Goal: Navigation & Orientation: Find specific page/section

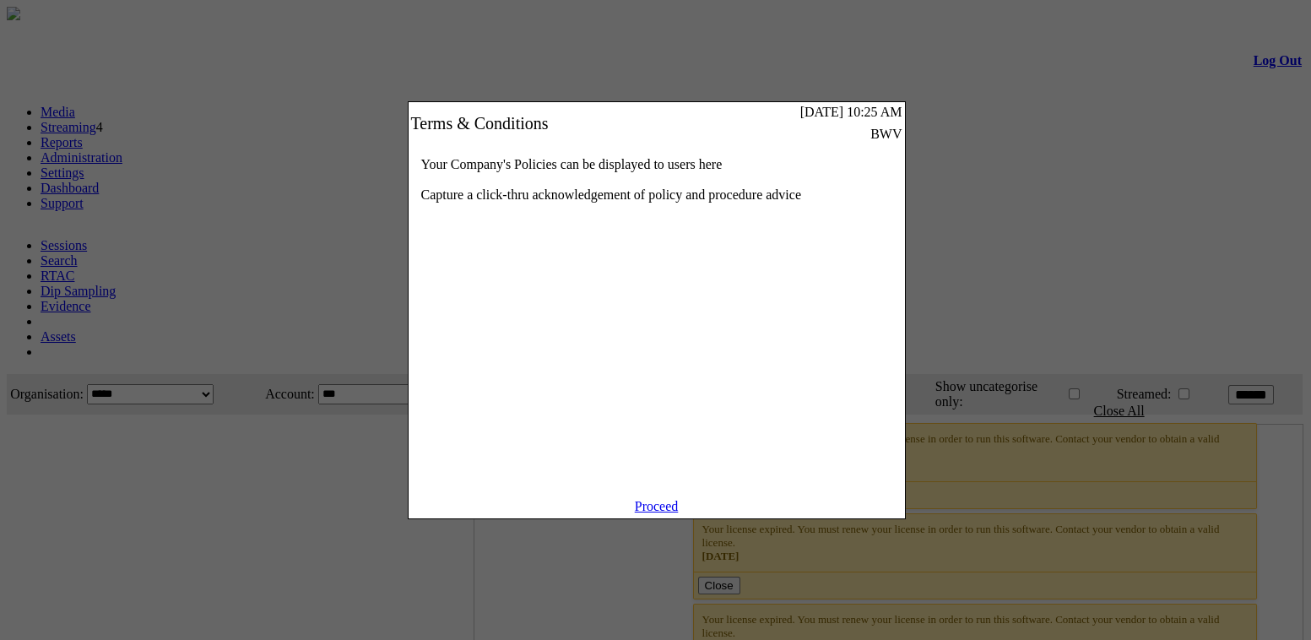
click at [654, 513] on link "Proceed" at bounding box center [657, 506] width 44 height 14
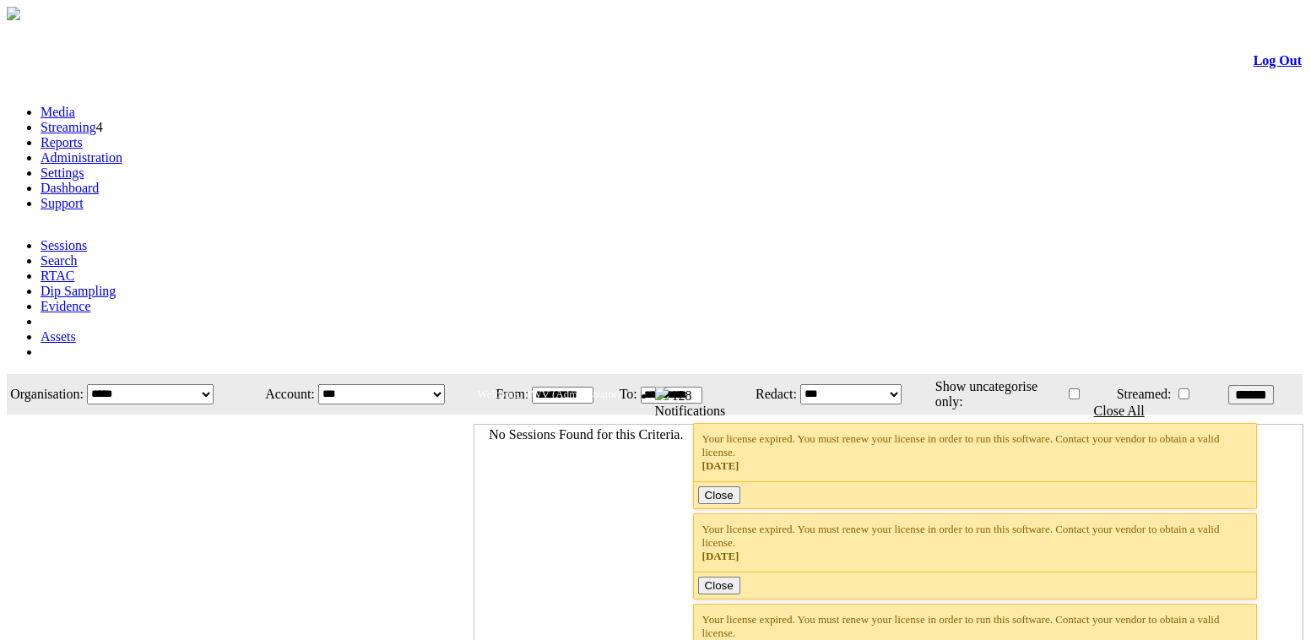
click at [122, 150] on link "Administration" at bounding box center [82, 157] width 82 height 14
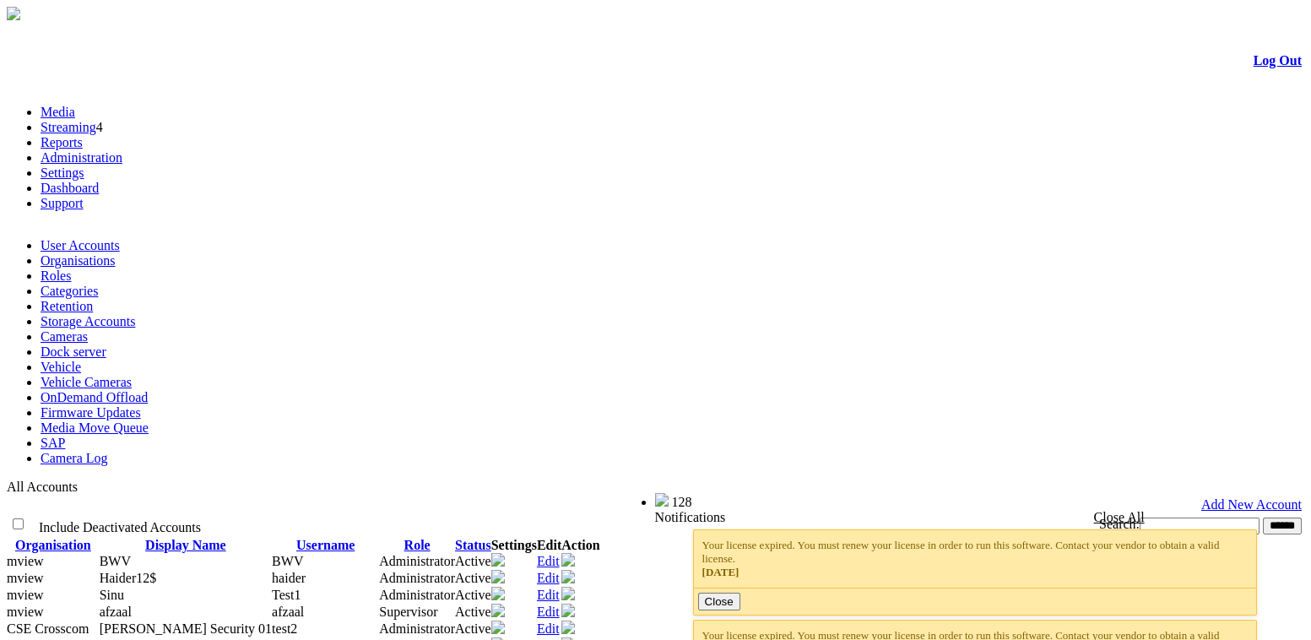
click at [116, 253] on link "Organisations" at bounding box center [78, 260] width 75 height 14
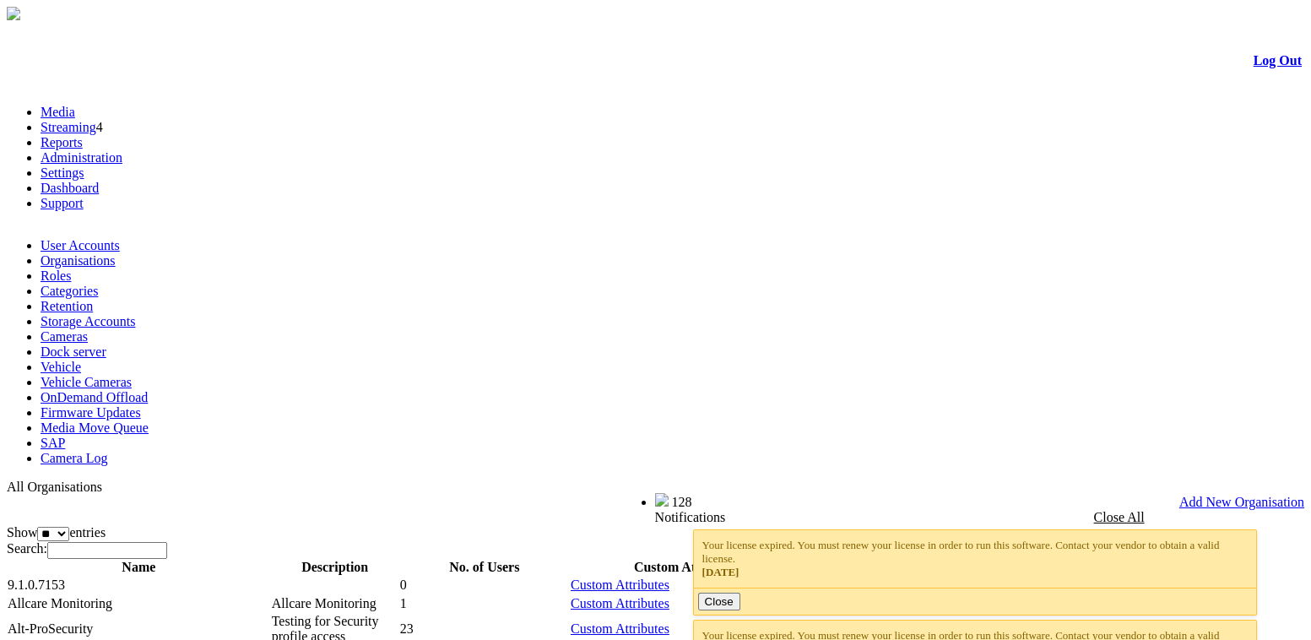
click at [1258, 68] on link "Log Out" at bounding box center [1278, 60] width 48 height 14
